Goal: Transaction & Acquisition: Purchase product/service

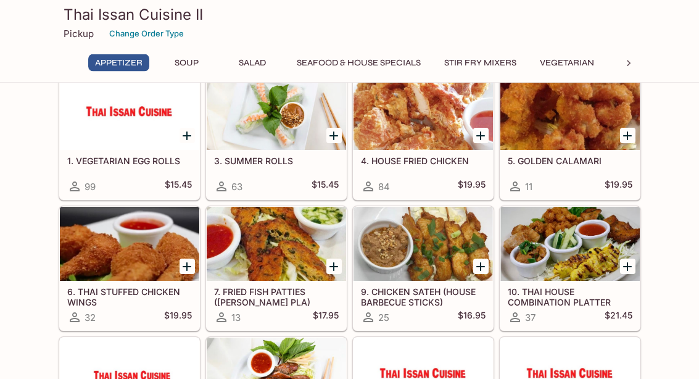
scroll to position [55, 0]
click at [580, 257] on div at bounding box center [569, 244] width 139 height 74
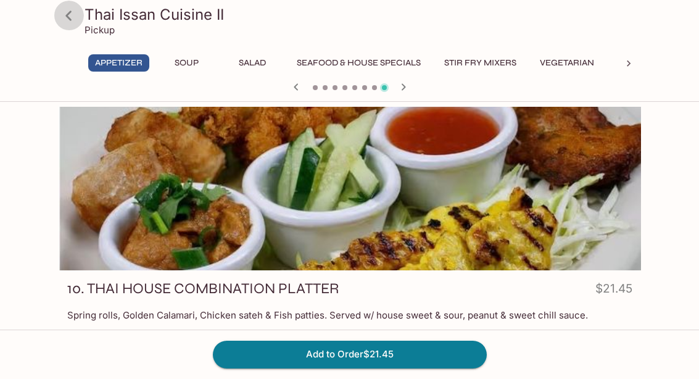
click at [76, 17] on icon at bounding box center [69, 16] width 22 height 22
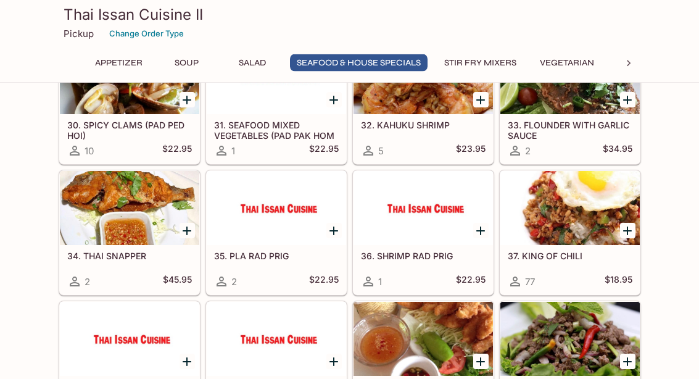
scroll to position [1013, 0]
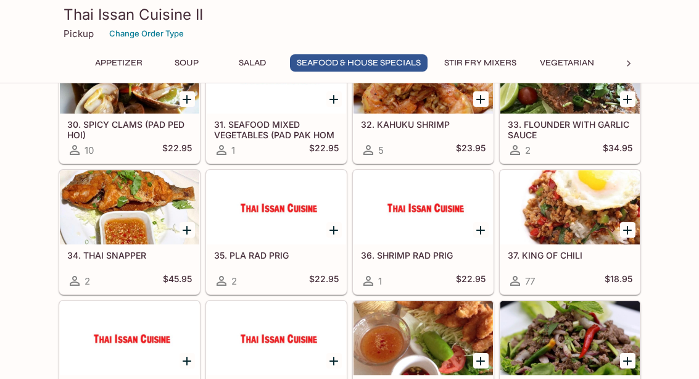
click at [565, 344] on div at bounding box center [569, 338] width 139 height 74
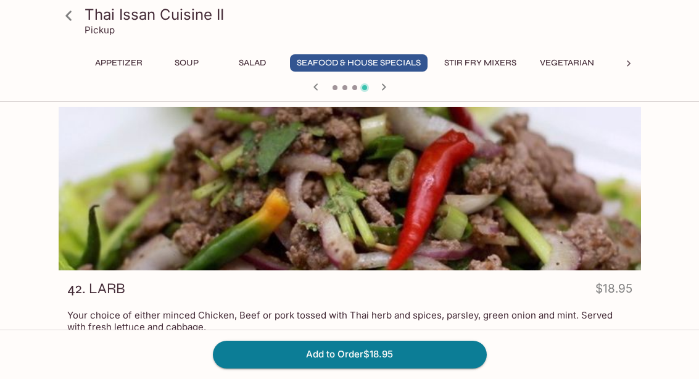
click at [71, 7] on icon at bounding box center [69, 16] width 22 height 22
